Goal: Transaction & Acquisition: Obtain resource

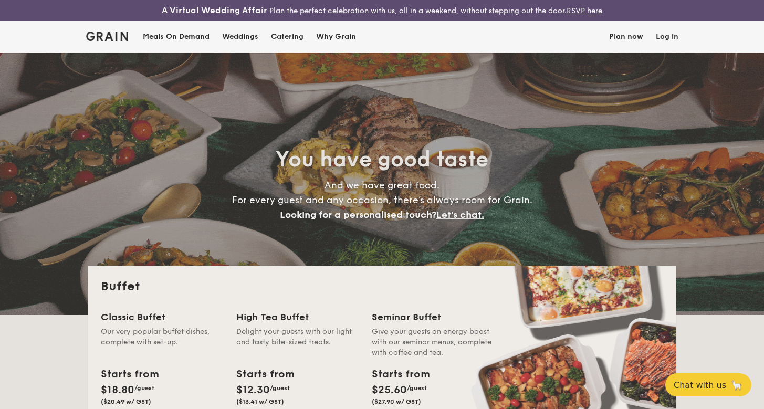
select select
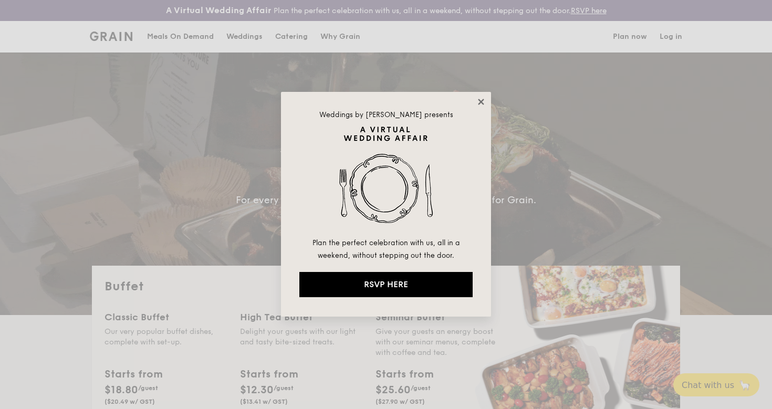
click at [480, 102] on icon at bounding box center [481, 102] width 6 height 6
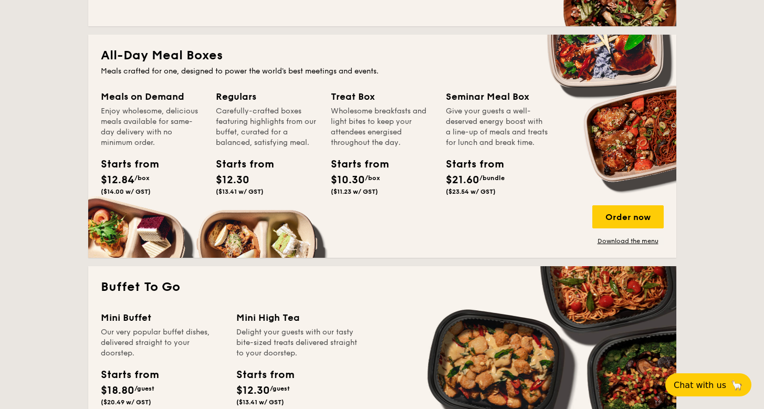
scroll to position [466, 0]
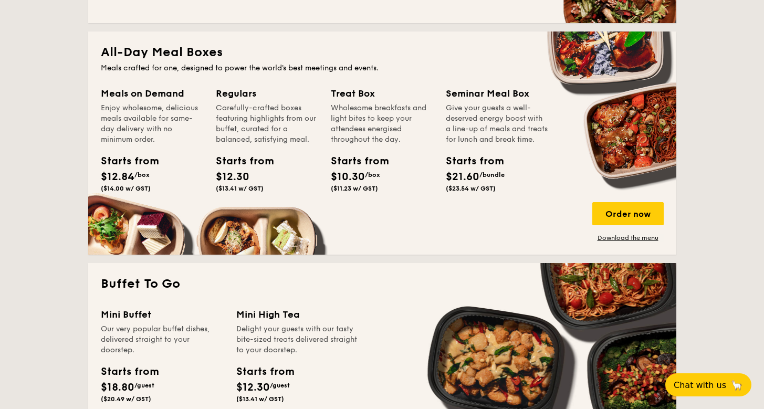
drag, startPoint x: 228, startPoint y: 169, endPoint x: 261, endPoint y: 172, distance: 33.2
click at [266, 172] on div "Starts from $12.30 ($13.41 w/ GST)" at bounding box center [240, 172] width 56 height 39
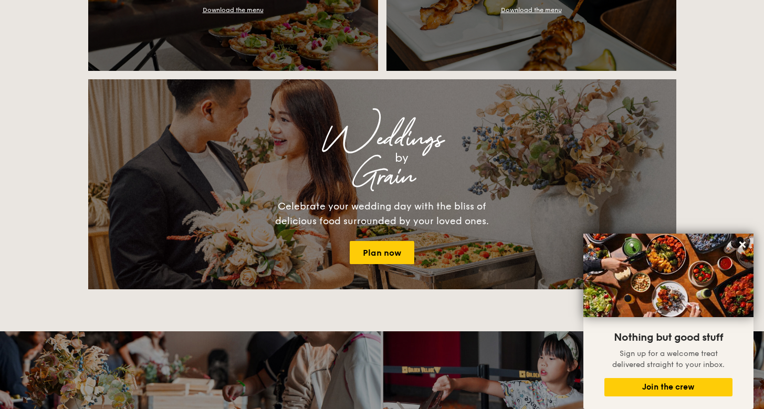
scroll to position [1128, 0]
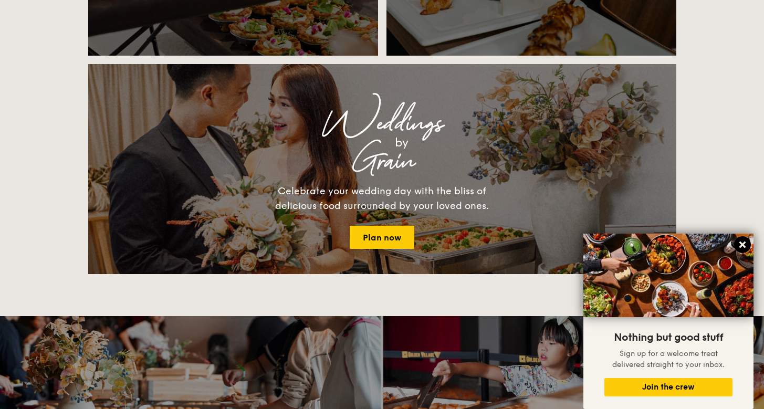
click at [743, 242] on icon at bounding box center [742, 244] width 9 height 9
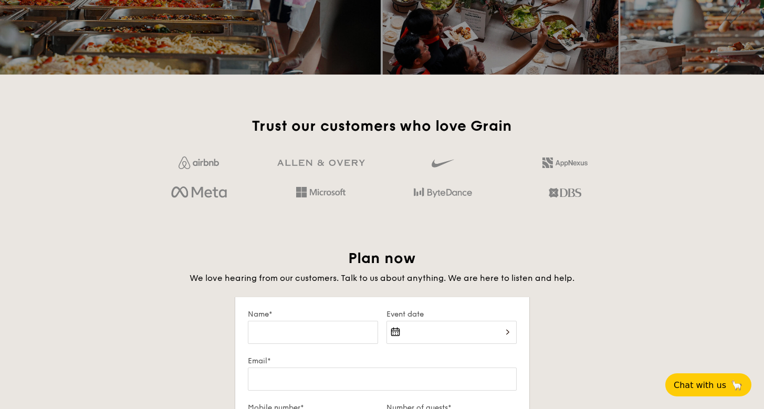
scroll to position [1579, 0]
click at [208, 164] on img at bounding box center [199, 163] width 40 height 13
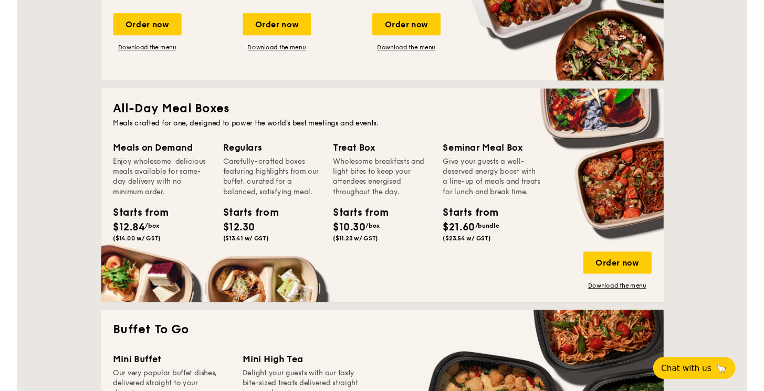
scroll to position [408, 0]
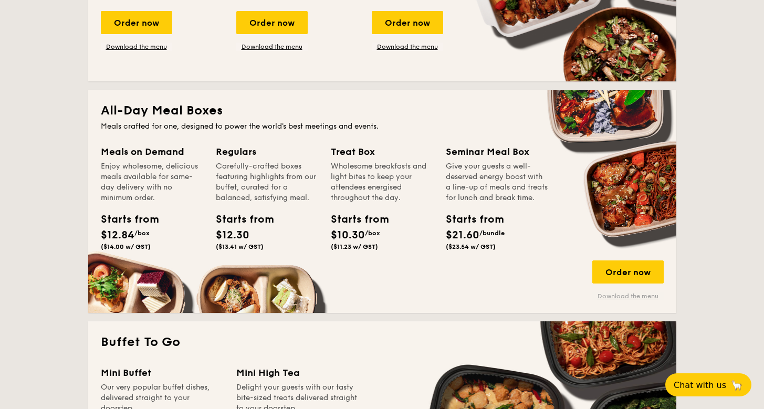
click at [607, 296] on link "Download the menu" at bounding box center [627, 296] width 71 height 8
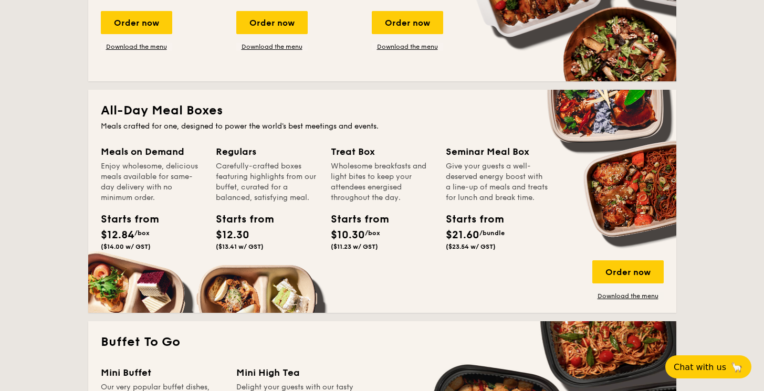
scroll to position [397, 0]
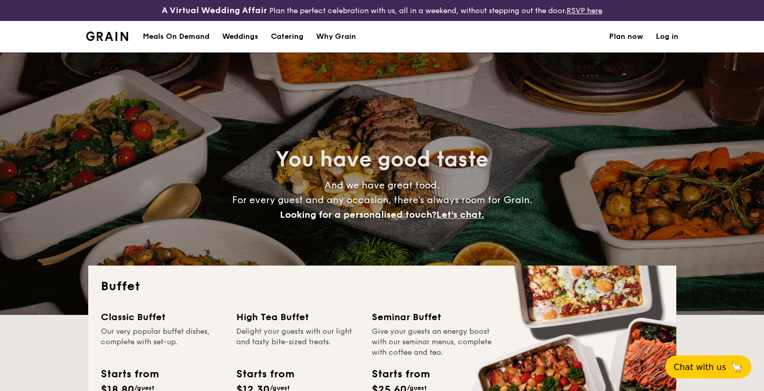
select select
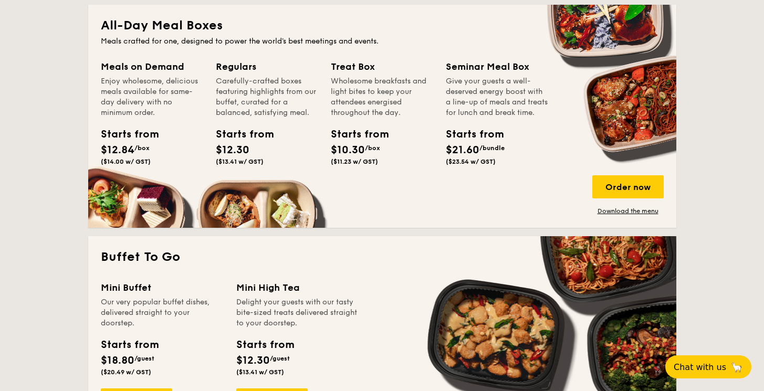
scroll to position [484, 0]
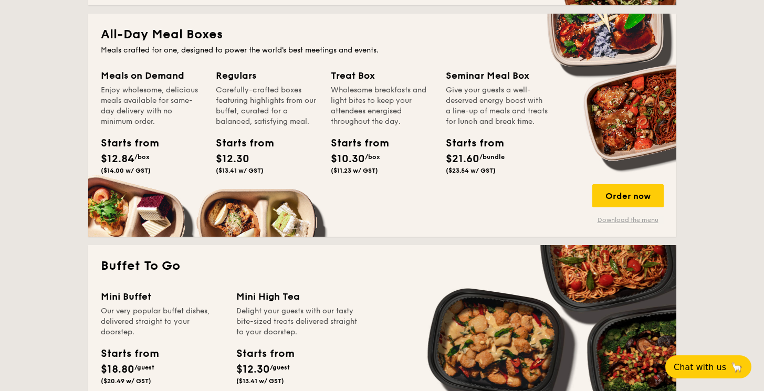
click at [608, 222] on link "Download the menu" at bounding box center [627, 220] width 71 height 8
